Goal: Obtain resource: Obtain resource

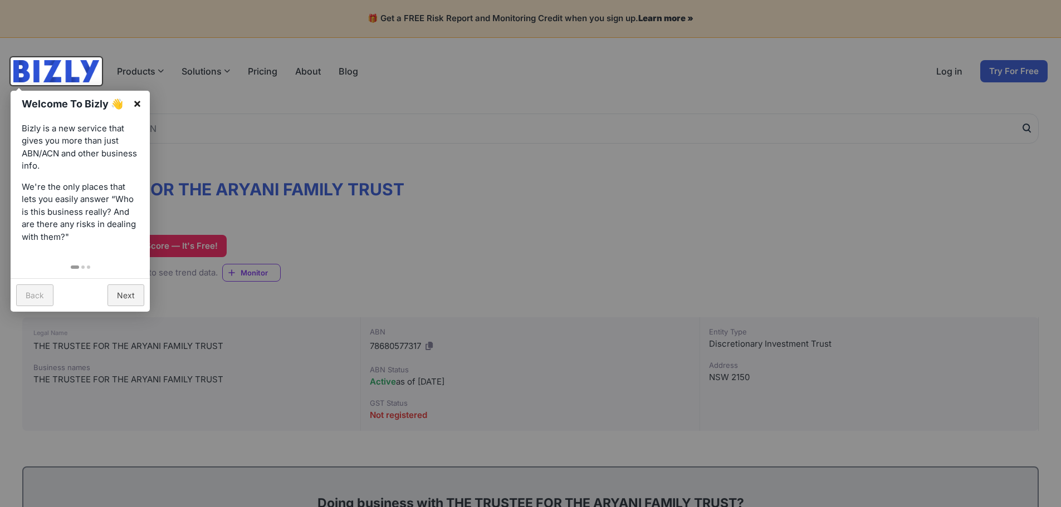
click at [136, 100] on link "×" at bounding box center [137, 103] width 25 height 25
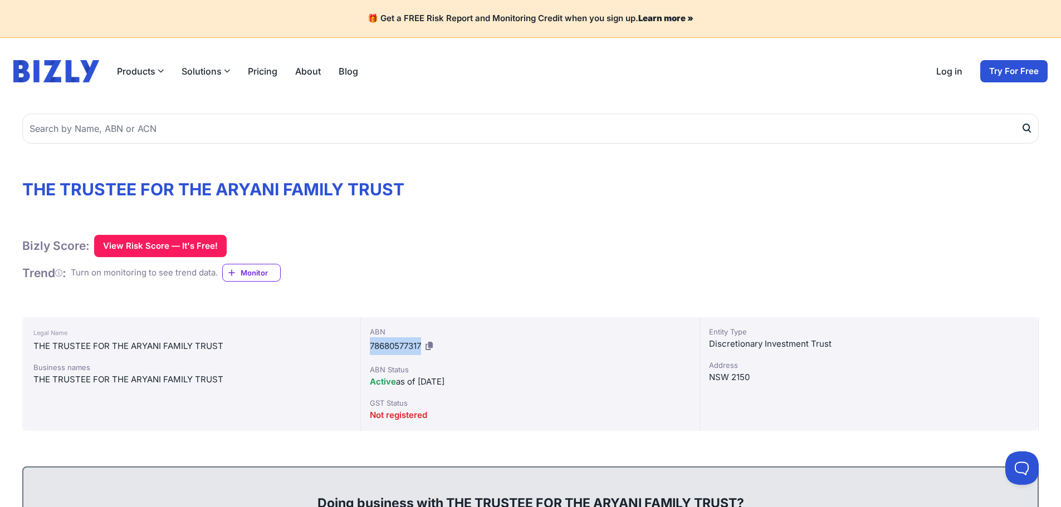
drag, startPoint x: 371, startPoint y: 345, endPoint x: 423, endPoint y: 342, distance: 51.8
click at [421, 342] on span "78680577317" at bounding box center [395, 346] width 51 height 11
copy span "78680577317"
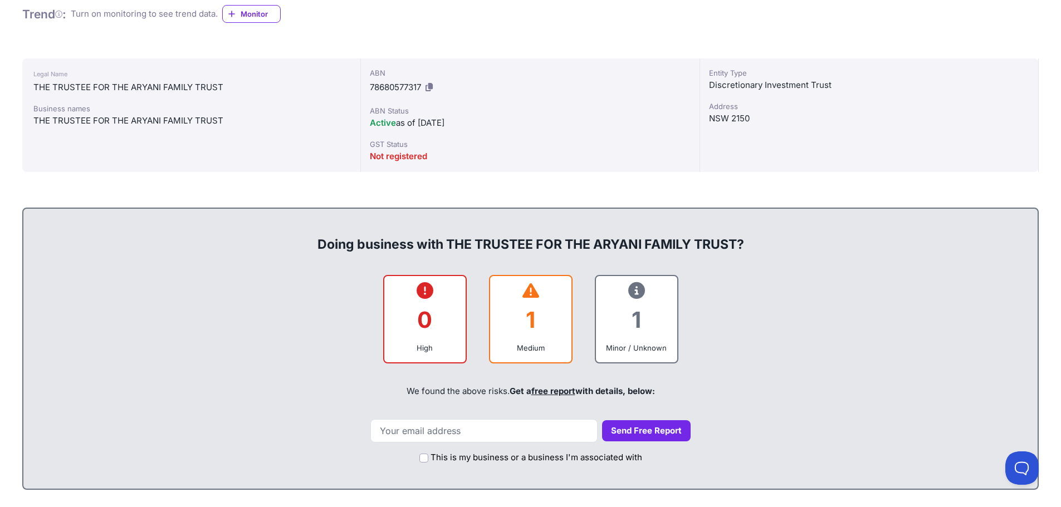
scroll to position [278, 0]
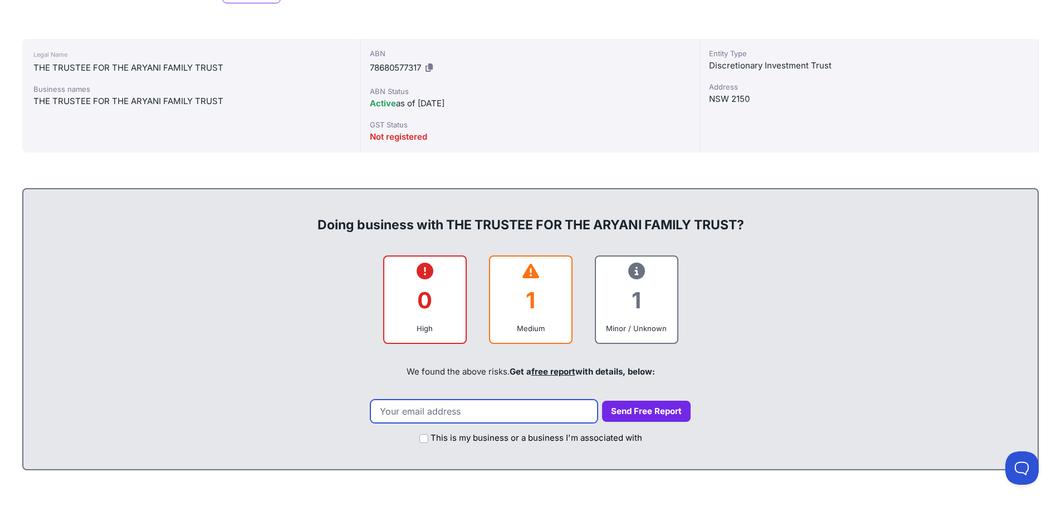
click at [511, 415] on input "email" at bounding box center [483, 411] width 227 height 23
type input "siddhesh@glassmetaldesign.com.au"
click at [425, 439] on input "This is my business or a business I'm associated with" at bounding box center [423, 438] width 9 height 9
click at [636, 412] on button "Send Free Report" at bounding box center [646, 412] width 89 height 22
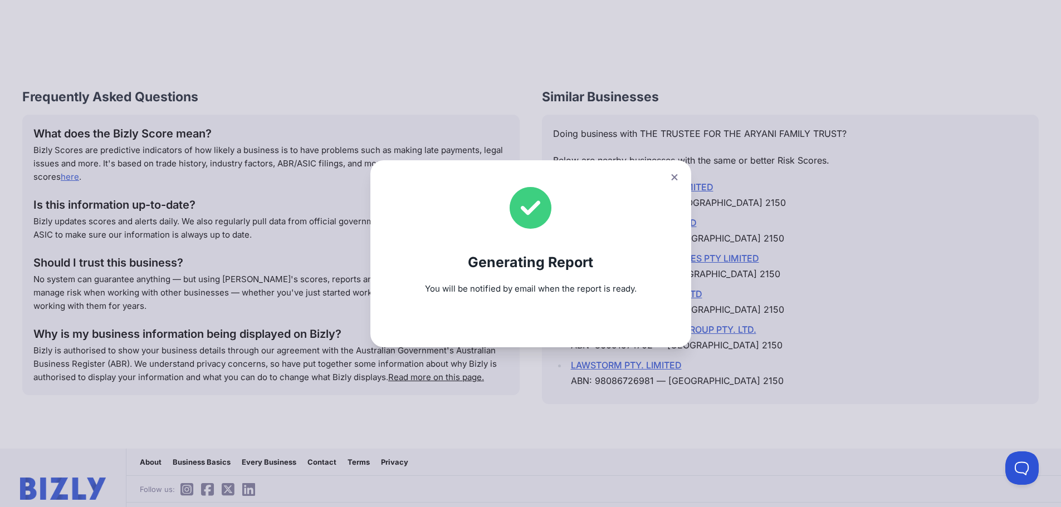
scroll to position [1437, 0]
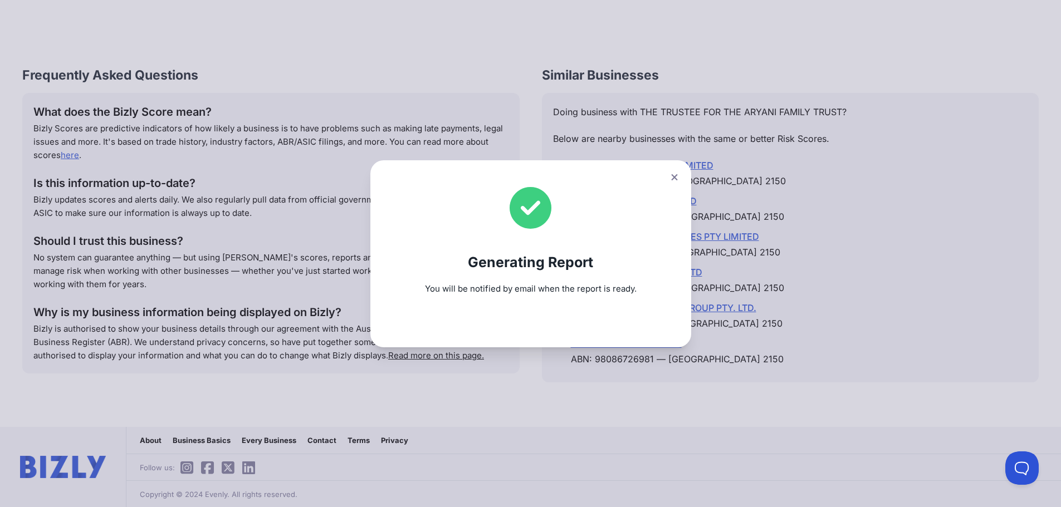
click at [678, 175] on icon at bounding box center [674, 177] width 7 height 7
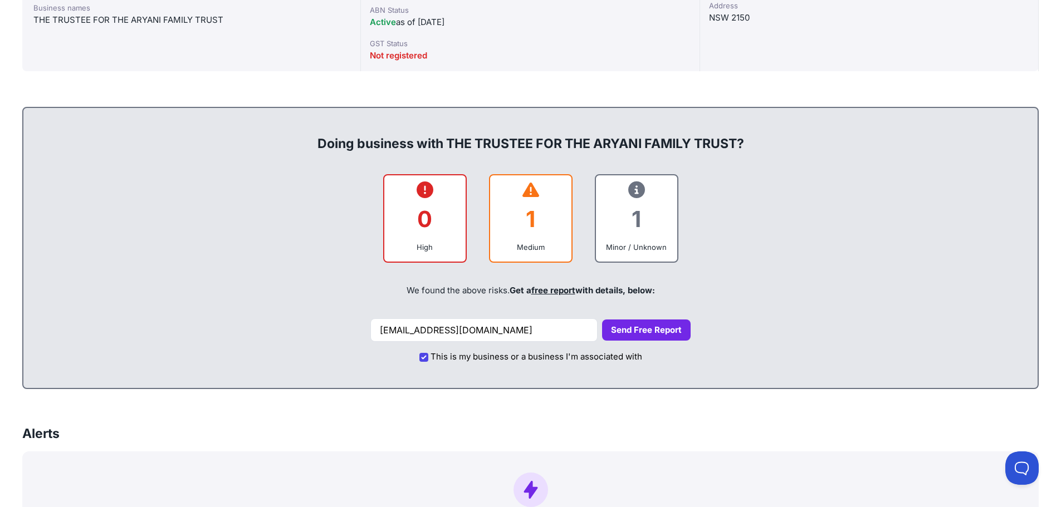
scroll to position [323, 0]
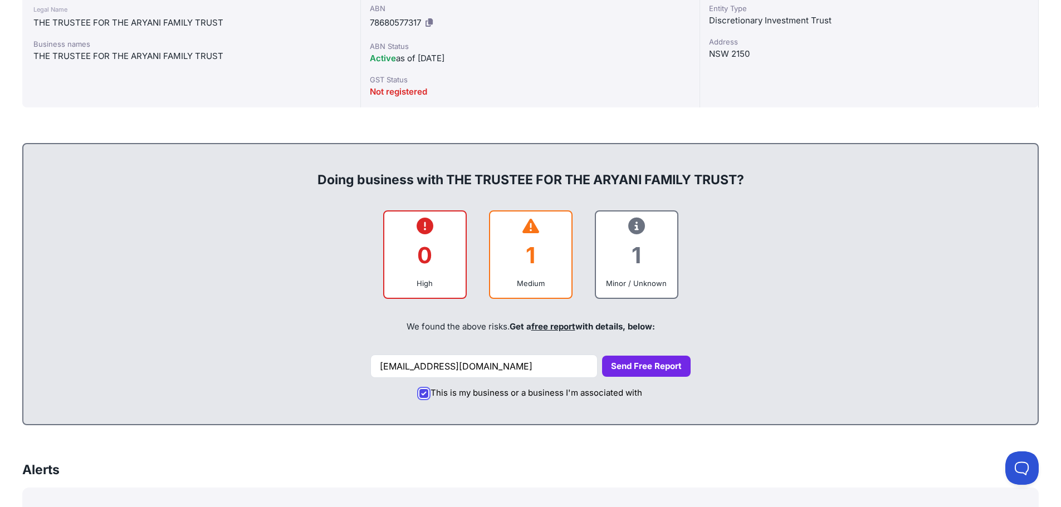
click at [425, 395] on input "This is my business or a business I'm associated with" at bounding box center [423, 393] width 9 height 9
checkbox input "false"
click at [826, 343] on div "We found the above risks. Get a free report with details, below:" at bounding box center [531, 327] width 992 height 38
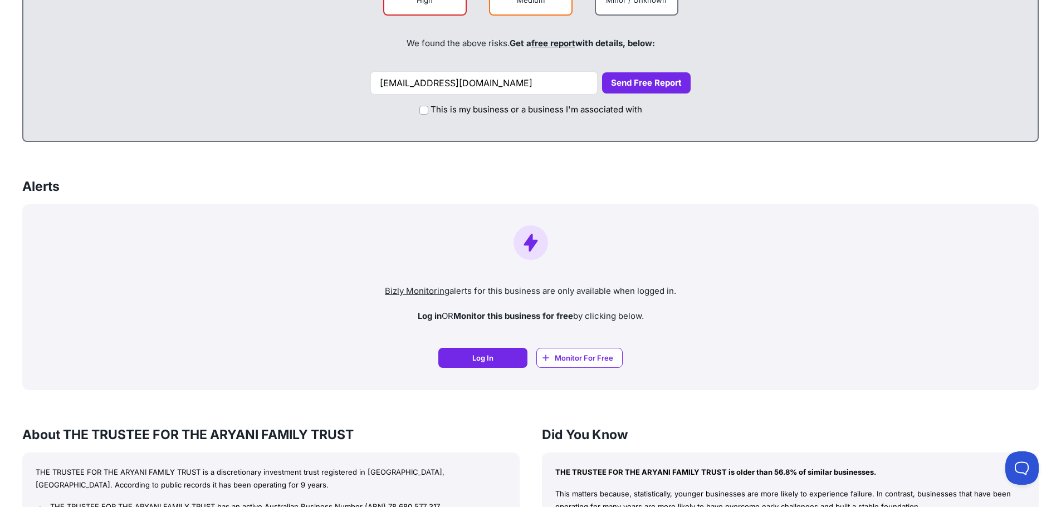
scroll to position [435, 0]
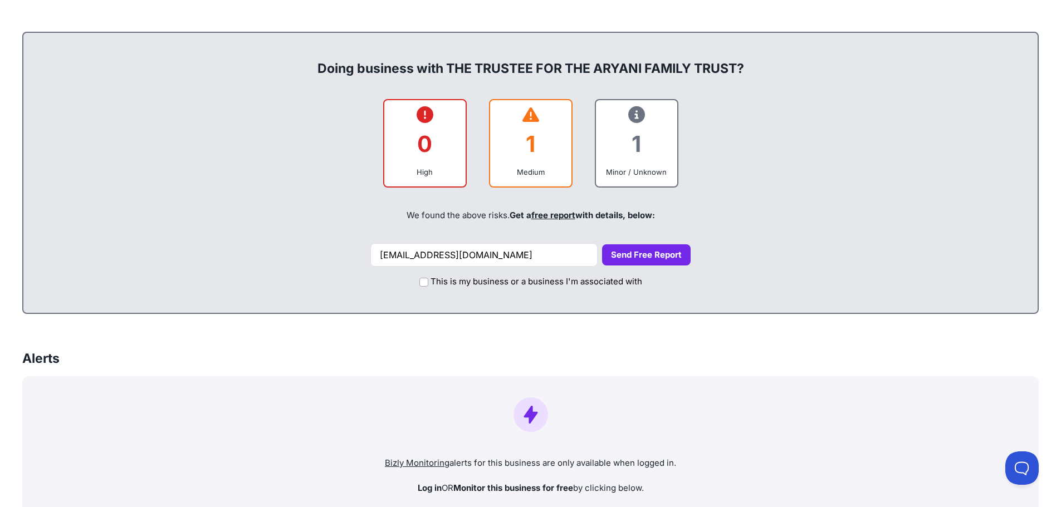
click at [883, 377] on div "Bizly Monitoring alerts for this business are only available when logged in. Lo…" at bounding box center [530, 469] width 1016 height 186
